Goal: Navigation & Orientation: Find specific page/section

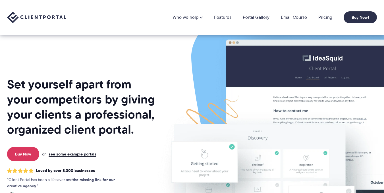
scroll to position [69, 0]
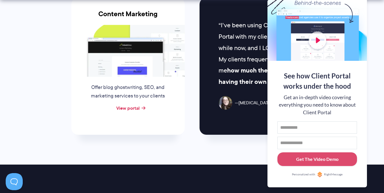
scroll to position [587, 0]
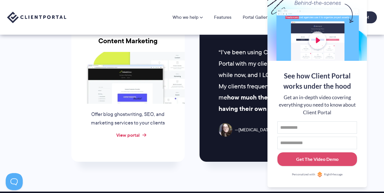
click at [137, 132] on link "View portal" at bounding box center [127, 135] width 23 height 7
click at [135, 132] on link "View portal" at bounding box center [127, 135] width 23 height 7
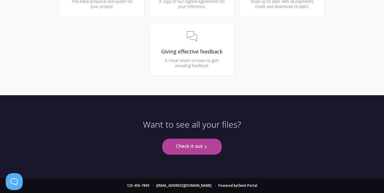
scroll to position [1577, 0]
